Goal: Information Seeking & Learning: Find specific fact

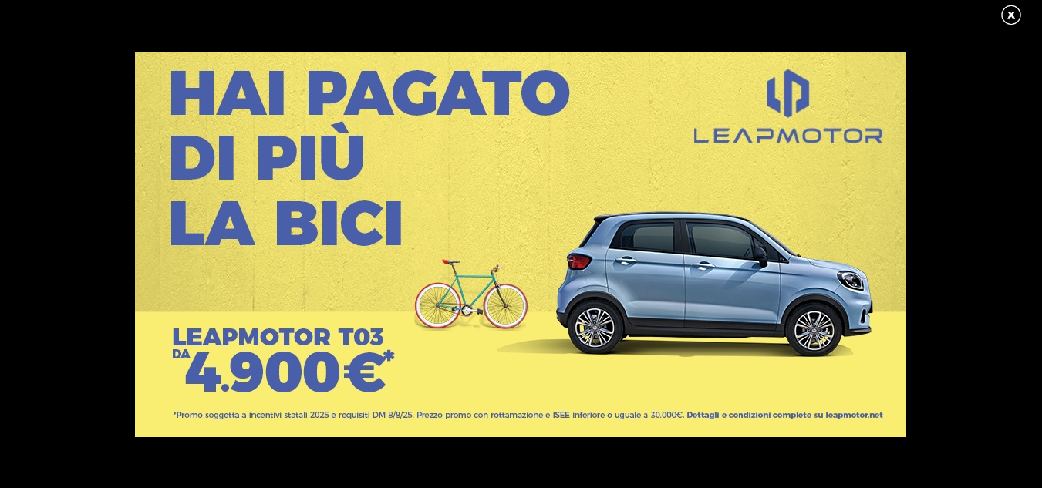
click at [1010, 15] on link at bounding box center [1019, 15] width 39 height 23
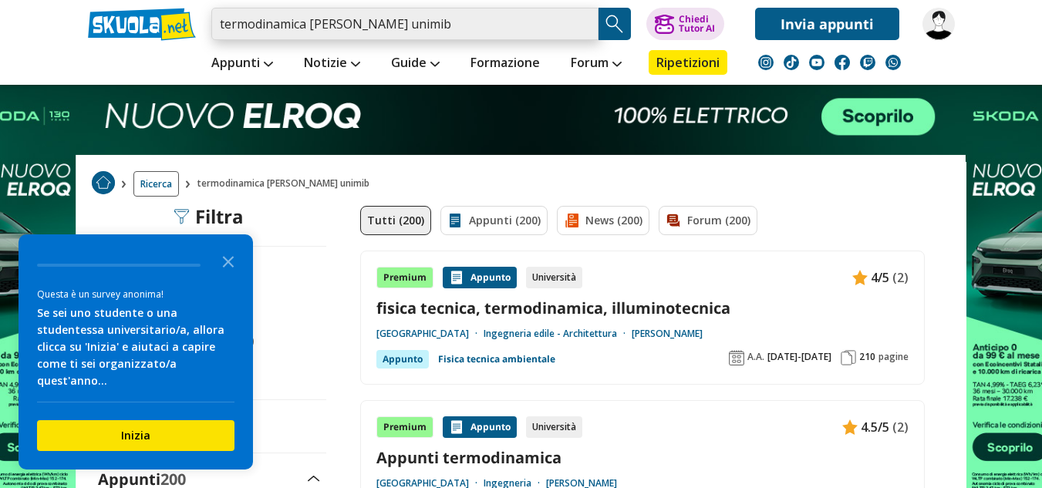
click at [309, 29] on input "termodinamica prof narducci unimib" at bounding box center [404, 24] width 387 height 32
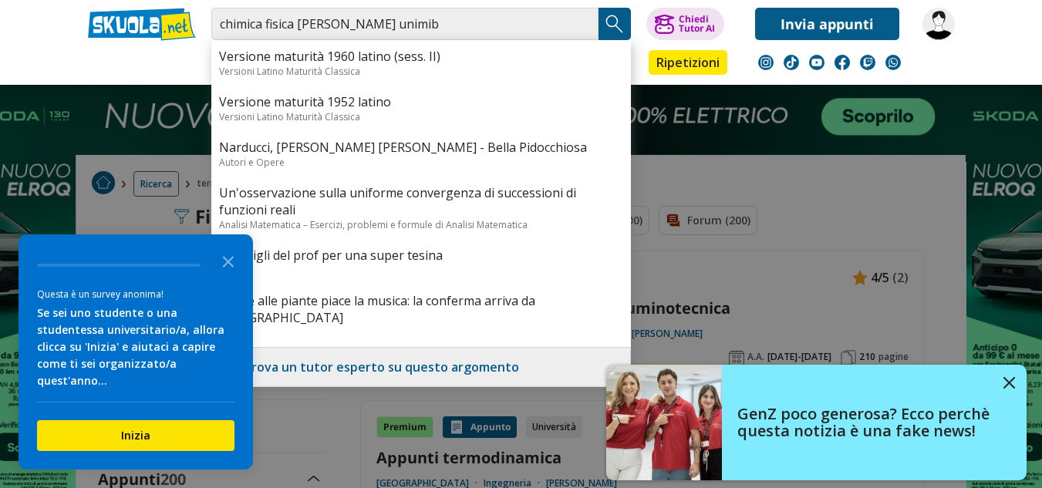
click at [607, 25] on img "Search Button" at bounding box center [614, 23] width 23 height 23
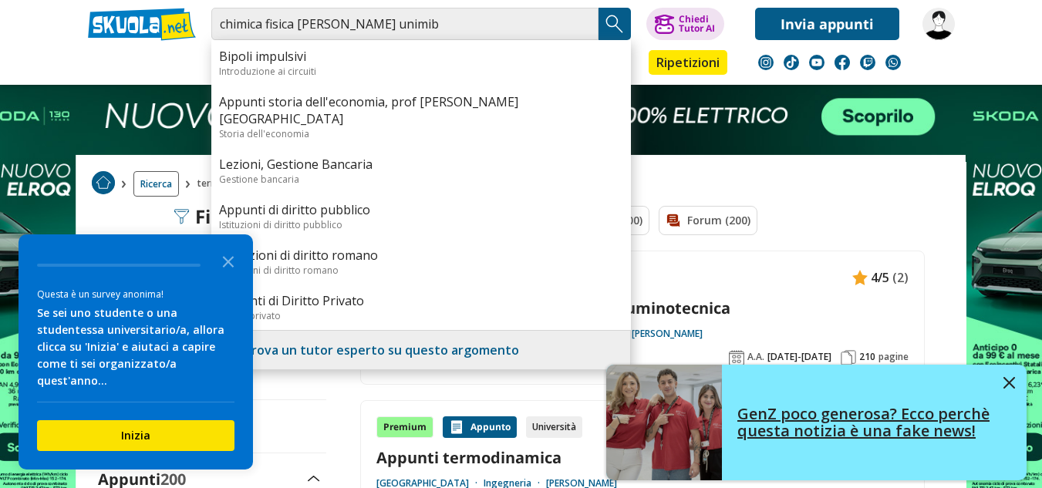
click at [1013, 373] on link "GenZ poco generosa? Ecco perchè questa notizia è una fake news!" at bounding box center [816, 423] width 421 height 116
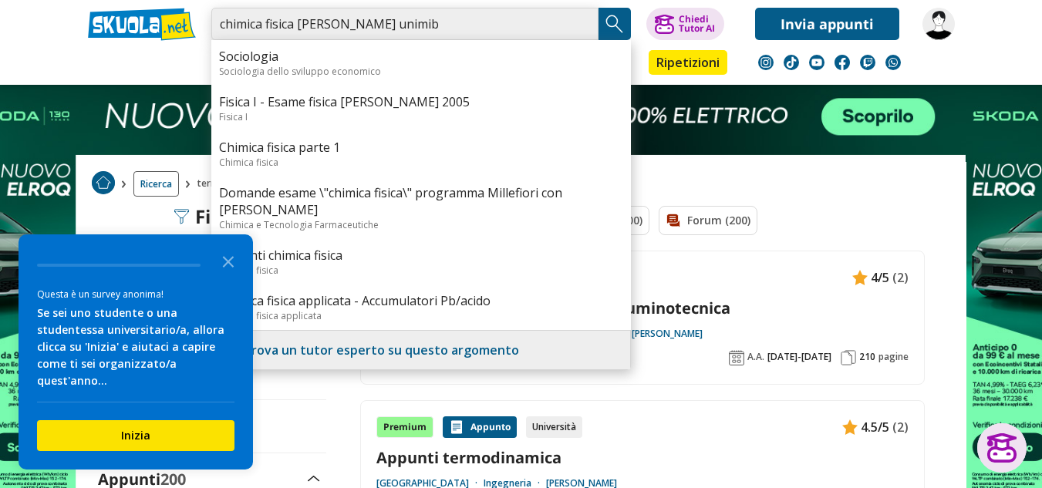
click at [267, 22] on input "chimica fisica prof narducci unimib" at bounding box center [404, 24] width 387 height 32
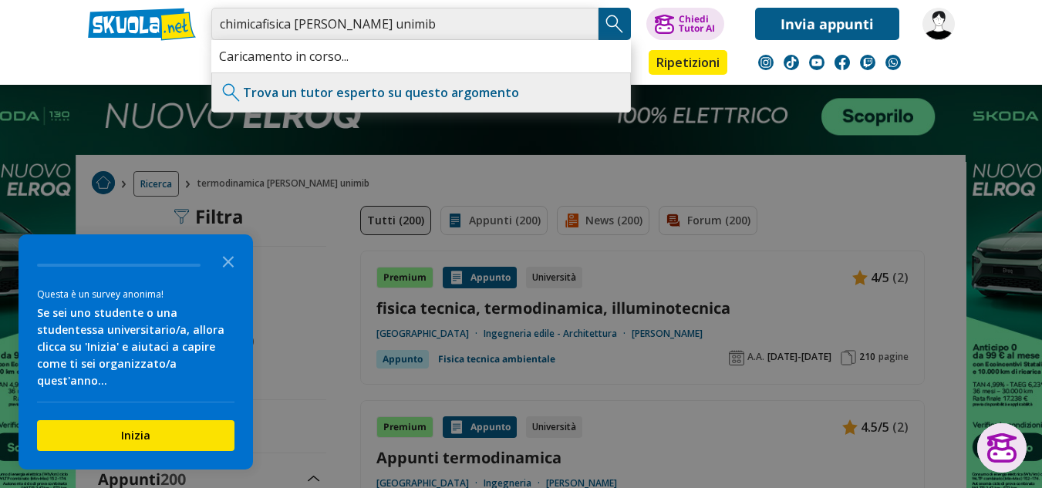
type input "chimicafisica [PERSON_NAME] unimib"
click at [613, 17] on img "Search Button" at bounding box center [614, 23] width 23 height 23
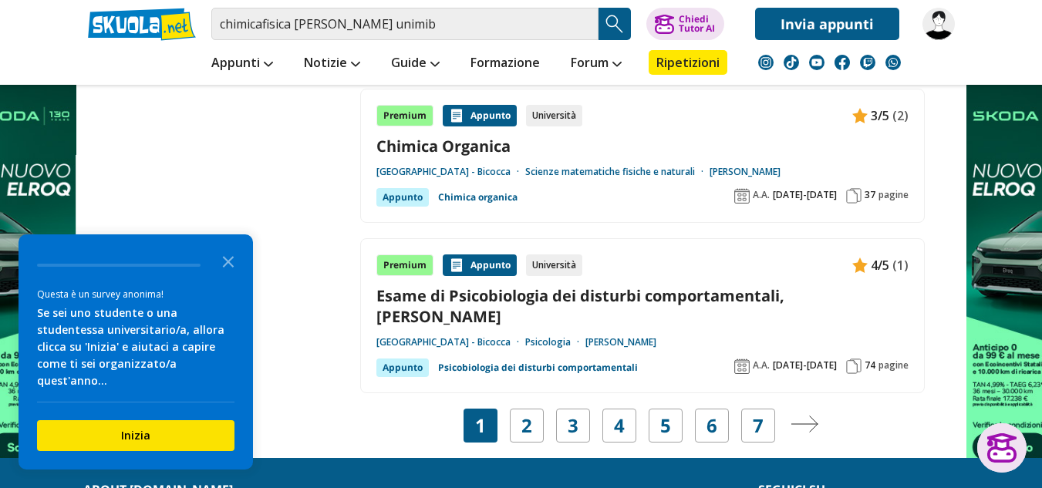
scroll to position [2932, 0]
